Goal: Communication & Community: Share content

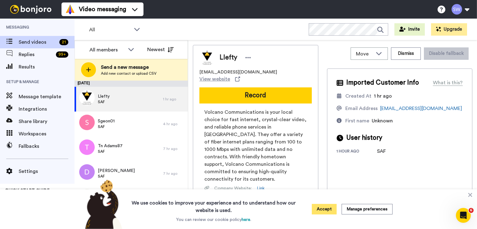
click at [322, 212] on button "Accept" at bounding box center [324, 209] width 25 height 11
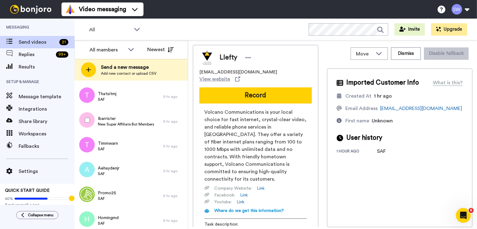
scroll to position [379, 0]
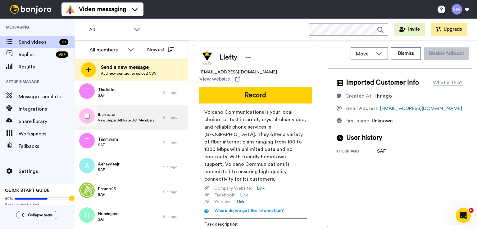
click at [133, 124] on div "Ibarrister New Super Affiliate Bot Members" at bounding box center [118, 117] width 88 height 25
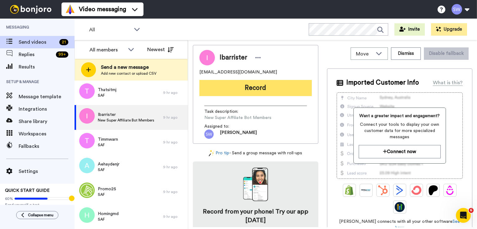
click at [253, 90] on button "Record" at bounding box center [255, 88] width 112 height 16
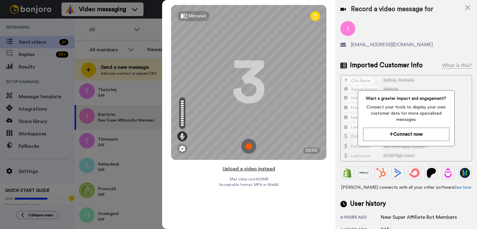
click at [257, 168] on button "Upload a video instead" at bounding box center [249, 169] width 56 height 8
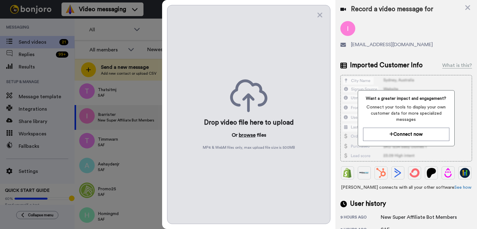
click at [246, 137] on button "browse" at bounding box center [247, 135] width 17 height 7
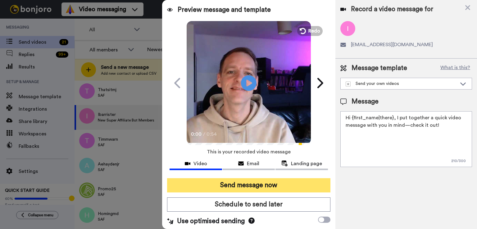
click at [246, 182] on button "Send message now" at bounding box center [248, 185] width 163 height 14
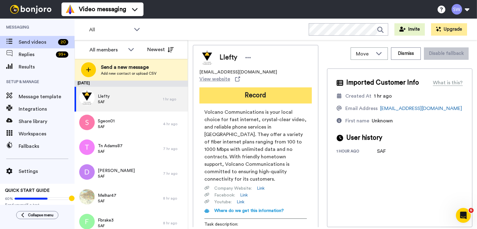
click at [228, 87] on button "Record" at bounding box center [255, 95] width 112 height 16
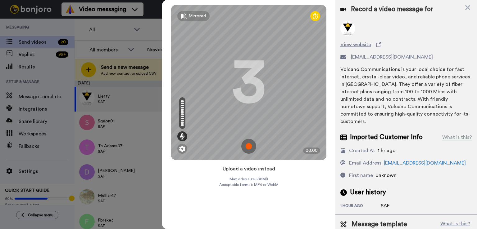
click at [249, 168] on button "Upload a video instead" at bounding box center [249, 169] width 56 height 8
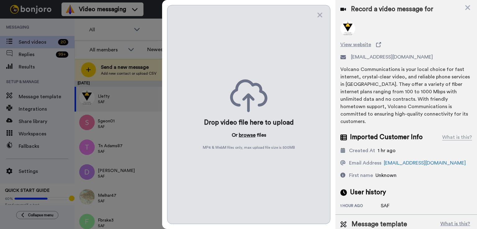
click at [246, 135] on button "browse" at bounding box center [247, 135] width 17 height 7
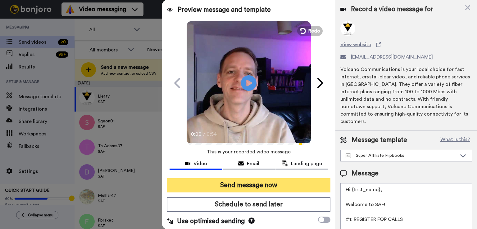
click at [235, 184] on button "Send message now" at bounding box center [248, 185] width 163 height 14
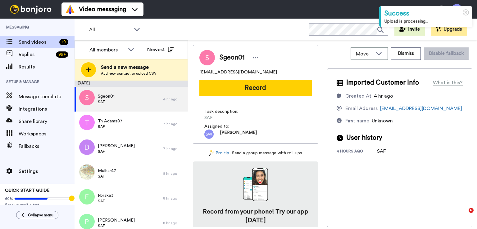
click at [249, 86] on button "Record" at bounding box center [255, 88] width 112 height 16
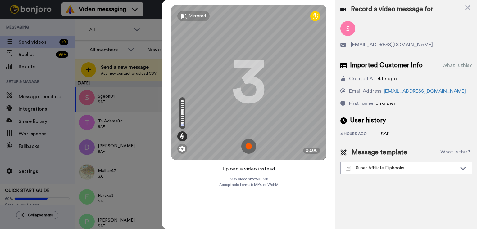
click at [249, 168] on button "Upload a video instead" at bounding box center [249, 169] width 56 height 8
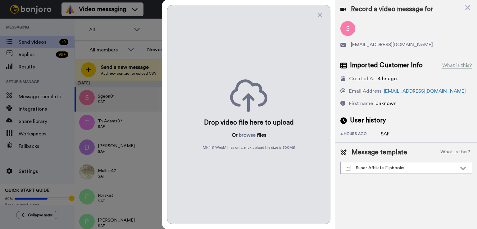
click at [248, 131] on div "Drop video file here to upload Or browse files MP4 & WebM files only, max uploa…" at bounding box center [248, 114] width 163 height 219
click at [241, 134] on button "browse" at bounding box center [247, 135] width 17 height 7
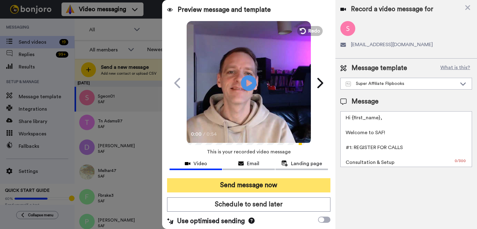
click at [249, 183] on button "Send message now" at bounding box center [248, 185] width 163 height 14
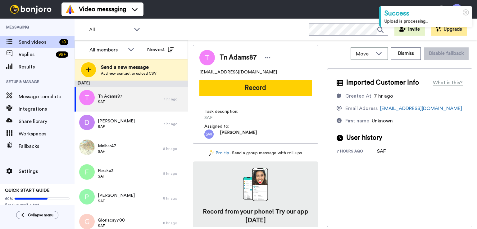
scroll to position [304, 0]
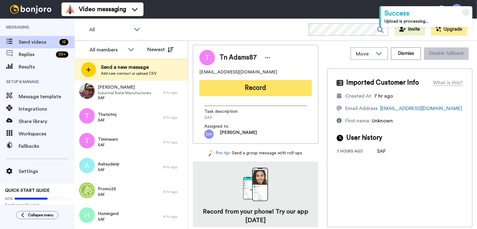
click at [245, 87] on button "Record" at bounding box center [255, 88] width 112 height 16
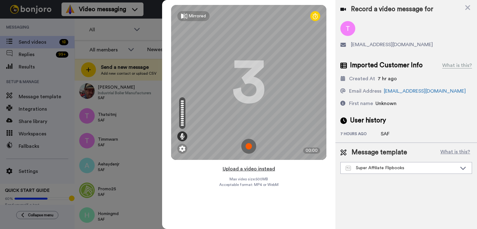
click at [231, 169] on button "Upload a video instead" at bounding box center [249, 169] width 56 height 8
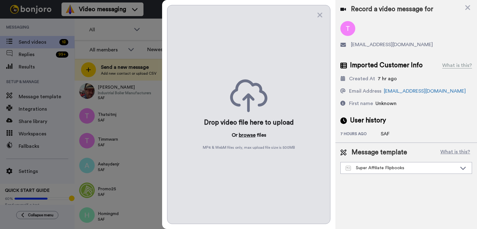
click at [243, 137] on button "browse" at bounding box center [247, 135] width 17 height 7
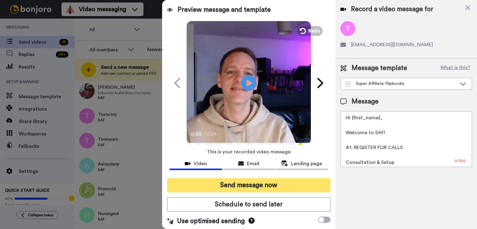
click at [240, 186] on button "Send message now" at bounding box center [248, 185] width 163 height 14
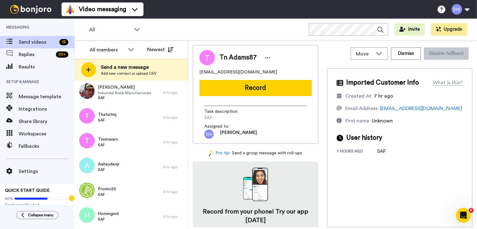
scroll to position [0, 0]
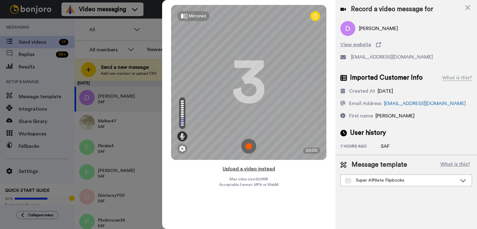
click at [254, 169] on button "Upload a video instead" at bounding box center [249, 169] width 56 height 8
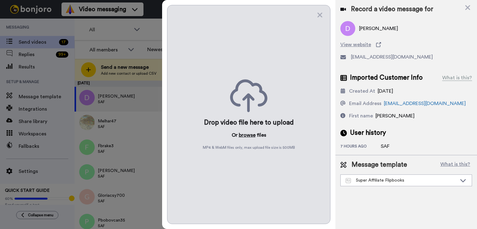
click at [246, 137] on button "browse" at bounding box center [247, 135] width 17 height 7
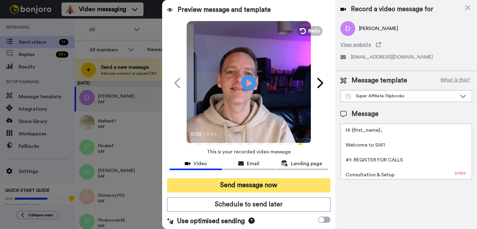
click at [250, 183] on button "Send message now" at bounding box center [248, 185] width 163 height 14
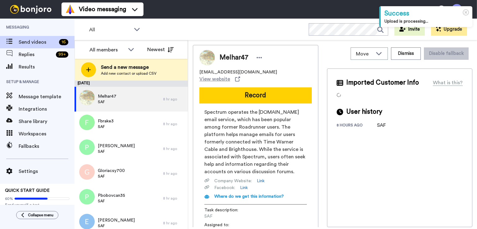
click at [281, 87] on button "Record" at bounding box center [255, 95] width 112 height 16
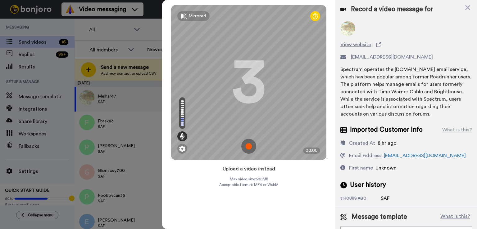
click at [254, 168] on button "Upload a video instead" at bounding box center [249, 169] width 56 height 8
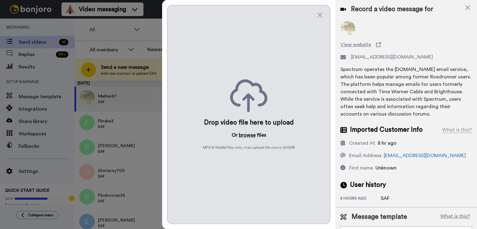
click at [244, 135] on button "browse" at bounding box center [247, 135] width 17 height 7
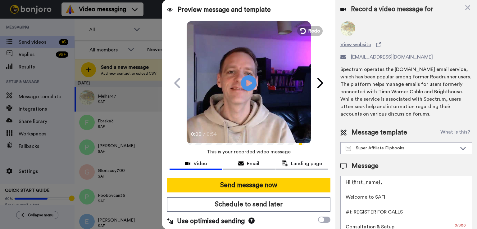
click at [270, 181] on button "Send message now" at bounding box center [248, 185] width 163 height 14
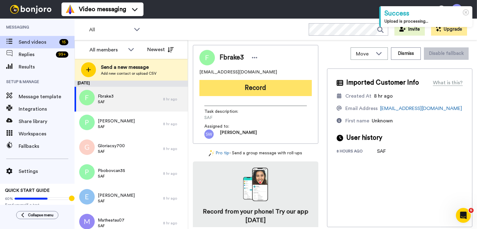
click at [280, 86] on button "Record" at bounding box center [255, 88] width 112 height 16
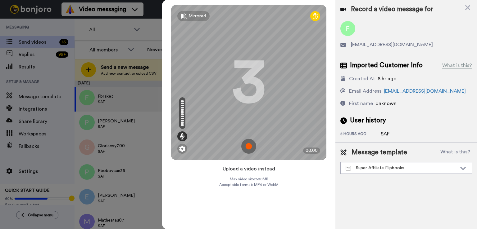
click at [253, 171] on button "Upload a video instead" at bounding box center [249, 169] width 56 height 8
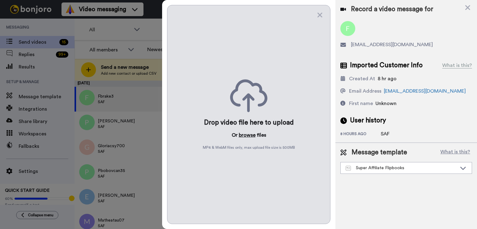
click at [248, 138] on button "browse" at bounding box center [247, 135] width 17 height 7
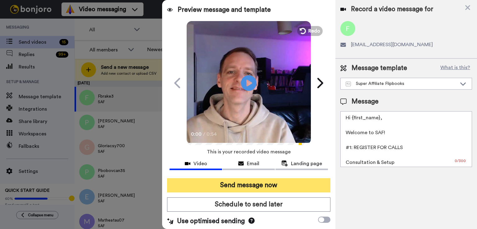
click at [255, 188] on button "Send message now" at bounding box center [248, 185] width 163 height 14
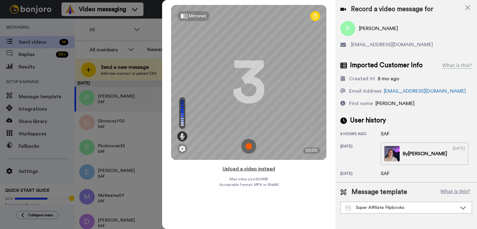
click at [245, 171] on button "Upload a video instead" at bounding box center [249, 169] width 56 height 8
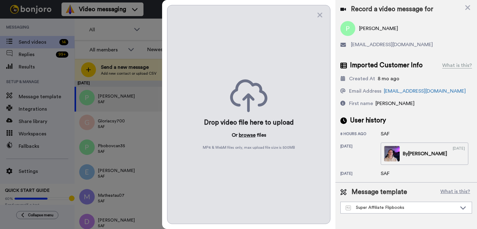
click at [254, 135] on button "browse" at bounding box center [247, 135] width 17 height 7
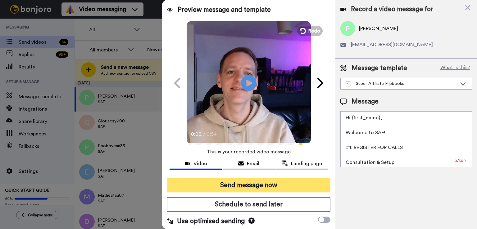
click at [242, 181] on button "Send message now" at bounding box center [248, 185] width 163 height 14
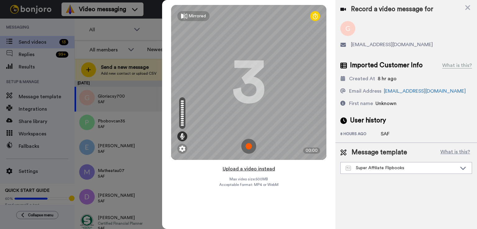
click at [249, 172] on button "Upload a video instead" at bounding box center [249, 169] width 56 height 8
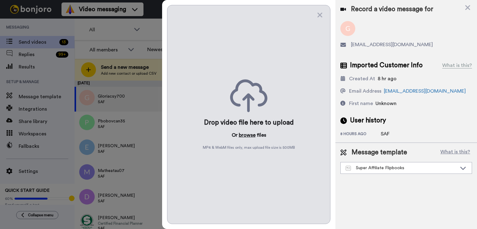
click at [252, 133] on button "browse" at bounding box center [247, 135] width 17 height 7
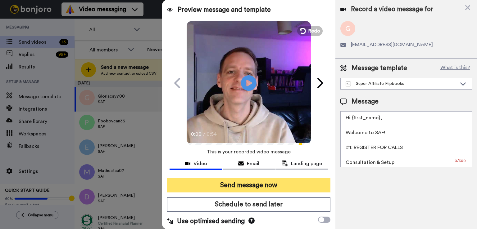
click at [250, 186] on button "Send message now" at bounding box center [248, 185] width 163 height 14
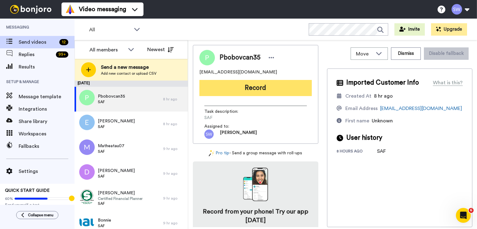
click at [277, 86] on button "Record" at bounding box center [255, 88] width 112 height 16
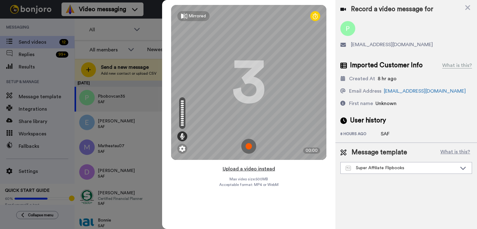
click at [252, 168] on button "Upload a video instead" at bounding box center [249, 169] width 56 height 8
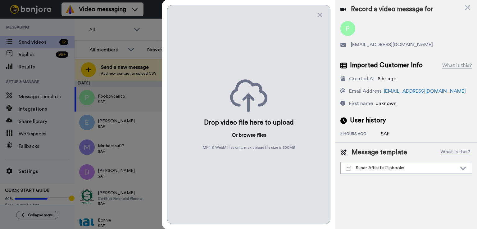
click at [245, 136] on button "browse" at bounding box center [247, 135] width 17 height 7
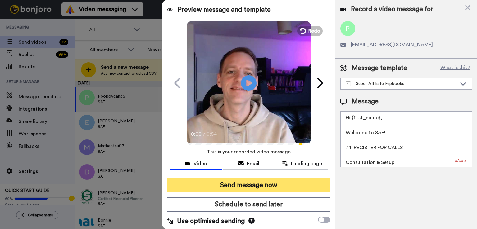
click at [229, 187] on button "Send message now" at bounding box center [248, 185] width 163 height 14
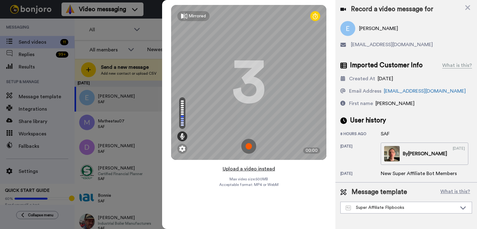
click at [247, 166] on button "Upload a video instead" at bounding box center [249, 169] width 56 height 8
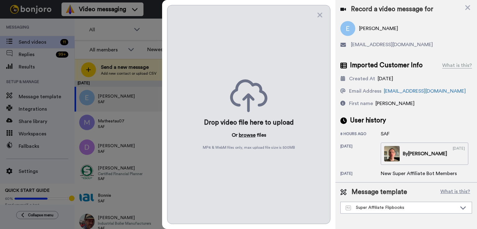
click at [246, 136] on button "browse" at bounding box center [247, 135] width 17 height 7
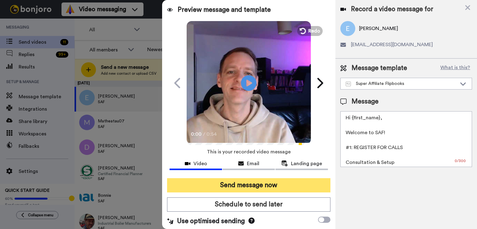
click at [248, 186] on button "Send message now" at bounding box center [248, 185] width 163 height 14
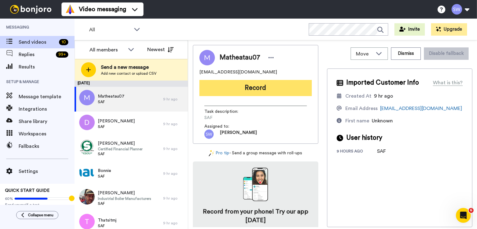
click at [239, 89] on button "Record" at bounding box center [255, 88] width 112 height 16
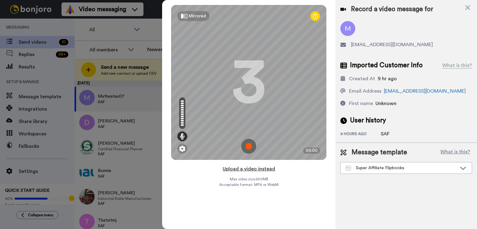
click at [257, 170] on button "Upload a video instead" at bounding box center [249, 169] width 56 height 8
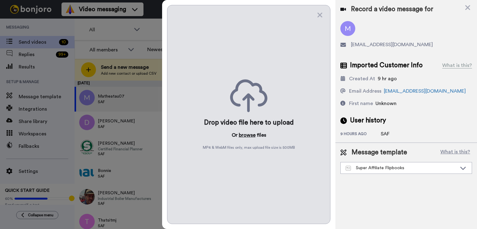
click at [246, 137] on button "browse" at bounding box center [247, 135] width 17 height 7
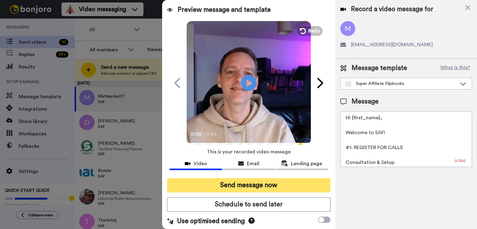
click at [247, 184] on button "Send message now" at bounding box center [248, 185] width 163 height 14
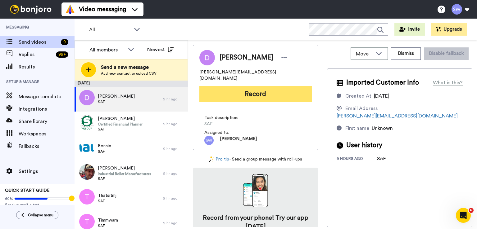
click at [260, 93] on button "Record" at bounding box center [255, 94] width 112 height 16
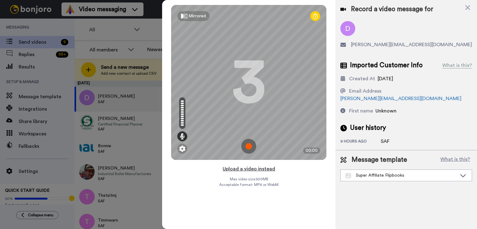
click at [249, 169] on button "Upload a video instead" at bounding box center [249, 169] width 56 height 8
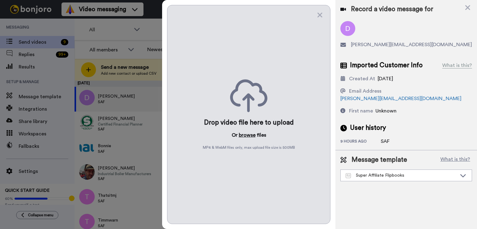
click at [245, 135] on button "browse" at bounding box center [247, 135] width 17 height 7
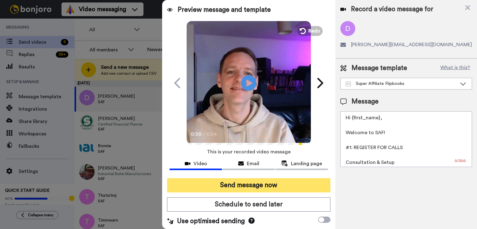
click at [251, 186] on button "Send message now" at bounding box center [248, 185] width 163 height 14
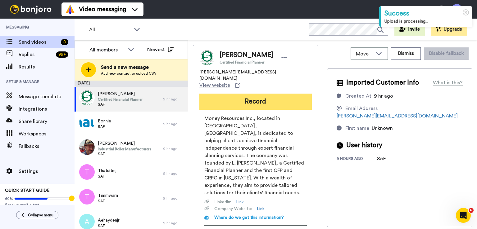
click at [209, 94] on button "Record" at bounding box center [255, 102] width 112 height 16
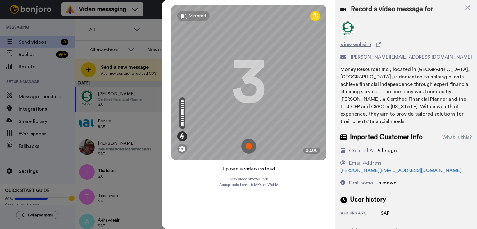
click at [247, 165] on button "Upload a video instead" at bounding box center [249, 169] width 56 height 8
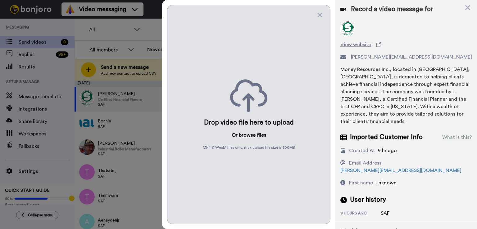
click at [255, 136] on button "browse" at bounding box center [247, 135] width 17 height 7
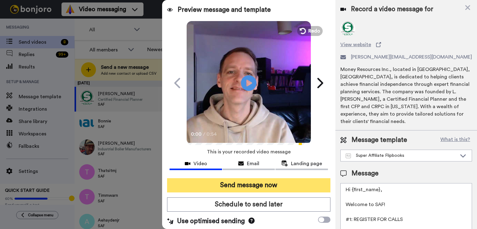
click at [239, 188] on button "Send message now" at bounding box center [248, 185] width 163 height 14
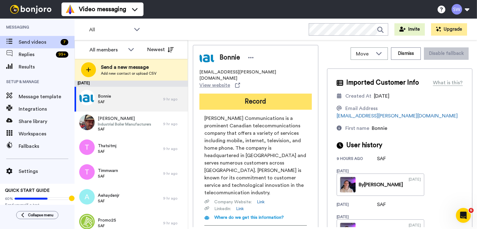
click at [209, 94] on button "Record" at bounding box center [255, 102] width 112 height 16
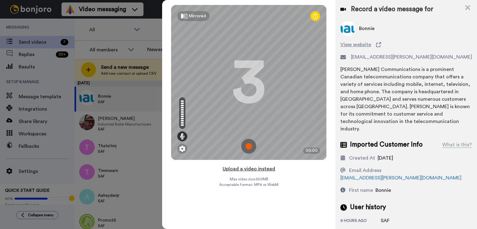
click at [259, 168] on button "Upload a video instead" at bounding box center [249, 169] width 56 height 8
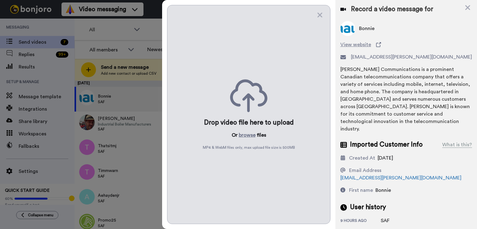
click at [243, 140] on div "Drop video file here to upload Or browse files MP4 & WebM files only, max uploa…" at bounding box center [248, 114] width 163 height 219
click at [244, 137] on button "browse" at bounding box center [247, 135] width 17 height 7
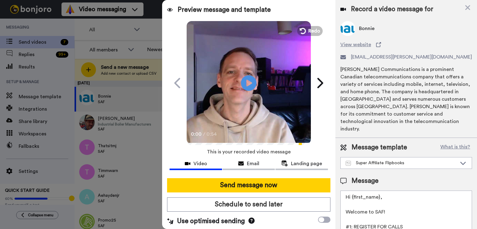
click at [264, 182] on button "Send message now" at bounding box center [248, 185] width 163 height 14
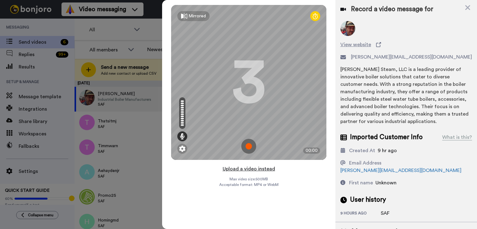
click at [246, 169] on button "Upload a video instead" at bounding box center [249, 169] width 56 height 8
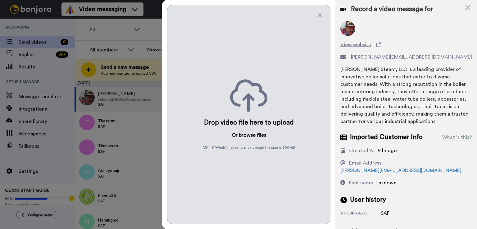
click at [246, 136] on button "browse" at bounding box center [247, 135] width 17 height 7
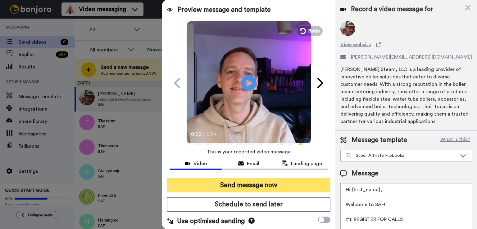
click at [245, 182] on button "Send message now" at bounding box center [248, 185] width 163 height 14
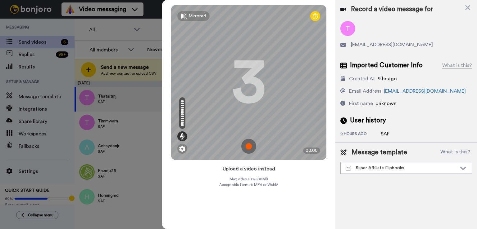
click at [260, 168] on button "Upload a video instead" at bounding box center [249, 169] width 56 height 8
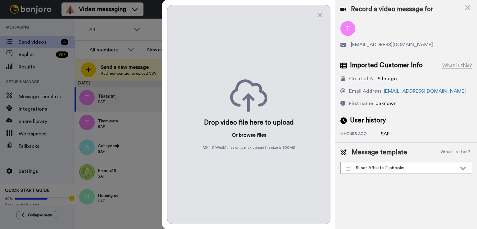
click at [246, 137] on button "browse" at bounding box center [247, 135] width 17 height 7
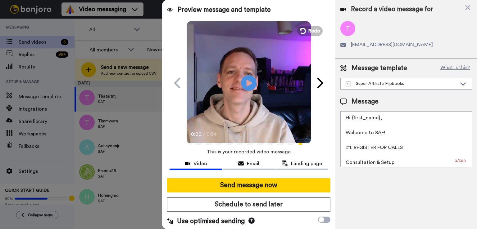
click at [254, 194] on div "Send message now Schedule to send later Use optimised sending" at bounding box center [248, 202] width 173 height 58
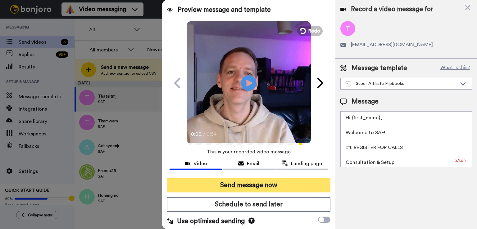
click at [253, 190] on button "Send message now" at bounding box center [248, 185] width 163 height 14
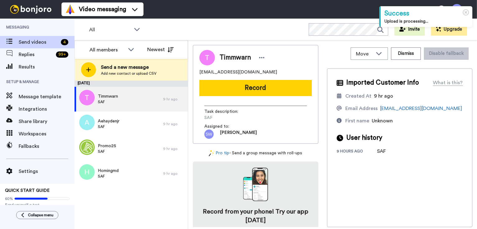
click at [244, 92] on button "Record" at bounding box center [255, 88] width 112 height 16
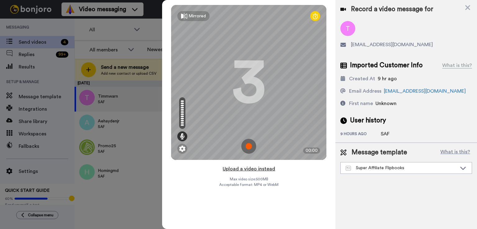
click at [250, 170] on button "Upload a video instead" at bounding box center [249, 169] width 56 height 8
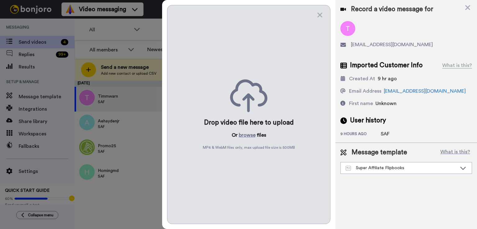
click at [242, 131] on div "Drop video file here to upload Or browse files MP4 & WebM files only, max uploa…" at bounding box center [248, 114] width 163 height 219
click at [242, 136] on button "browse" at bounding box center [247, 135] width 17 height 7
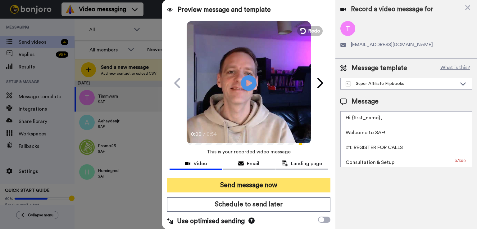
click at [249, 183] on button "Send message now" at bounding box center [248, 185] width 163 height 14
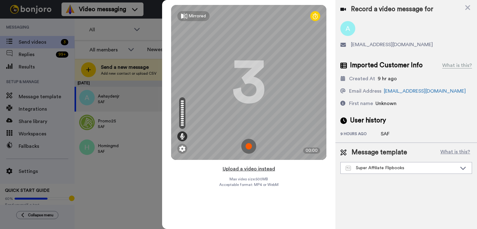
click at [250, 166] on button "Upload a video instead" at bounding box center [249, 169] width 56 height 8
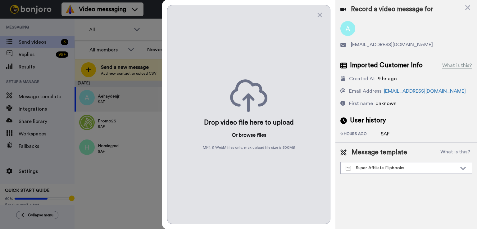
click at [247, 132] on button "browse" at bounding box center [247, 135] width 17 height 7
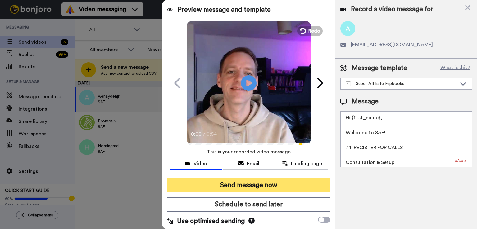
click at [267, 189] on button "Send message now" at bounding box center [248, 185] width 163 height 14
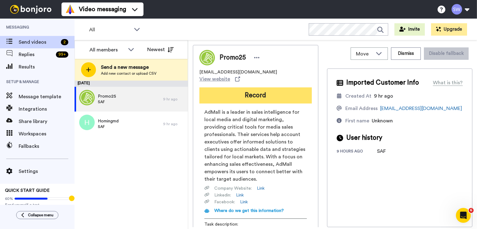
click at [272, 87] on button "Record" at bounding box center [255, 95] width 112 height 16
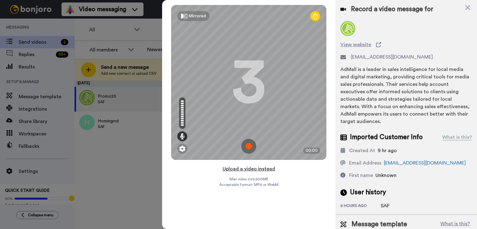
click at [251, 169] on button "Upload a video instead" at bounding box center [249, 169] width 56 height 8
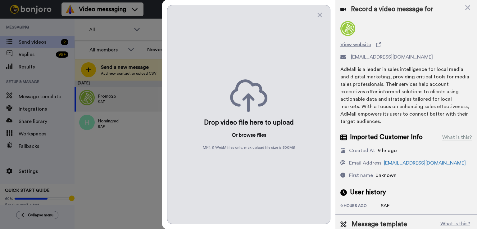
click at [250, 133] on button "browse" at bounding box center [247, 135] width 17 height 7
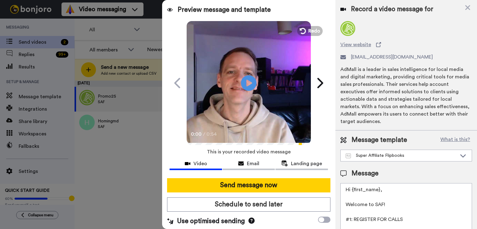
click at [255, 184] on button "Send message now" at bounding box center [248, 185] width 163 height 14
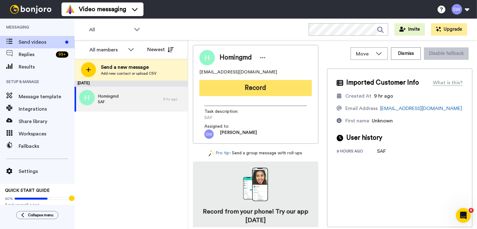
click at [249, 92] on button "Record" at bounding box center [255, 88] width 112 height 16
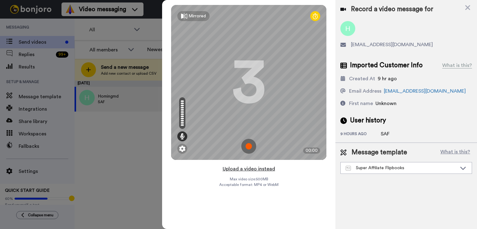
click at [247, 170] on button "Upload a video instead" at bounding box center [249, 169] width 56 height 8
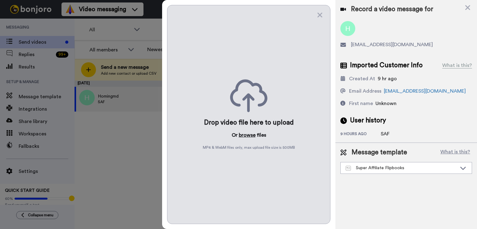
click at [247, 138] on button "browse" at bounding box center [247, 135] width 17 height 7
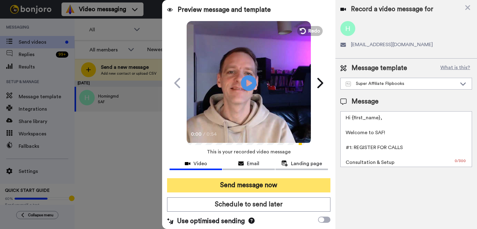
click at [254, 187] on button "Send message now" at bounding box center [248, 185] width 163 height 14
